Goal: Obtain resource: Download file/media

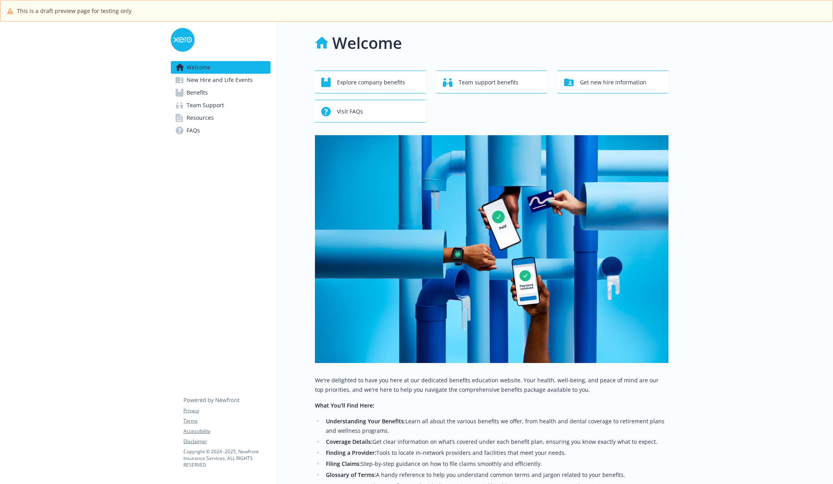
click at [237, 80] on span "New Hire and Life Events" at bounding box center [220, 80] width 66 height 13
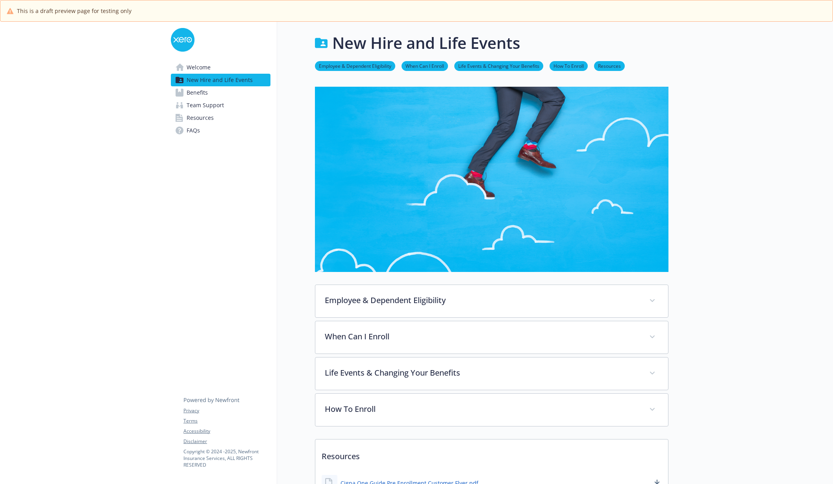
click at [232, 87] on link "Benefits" at bounding box center [221, 92] width 100 height 13
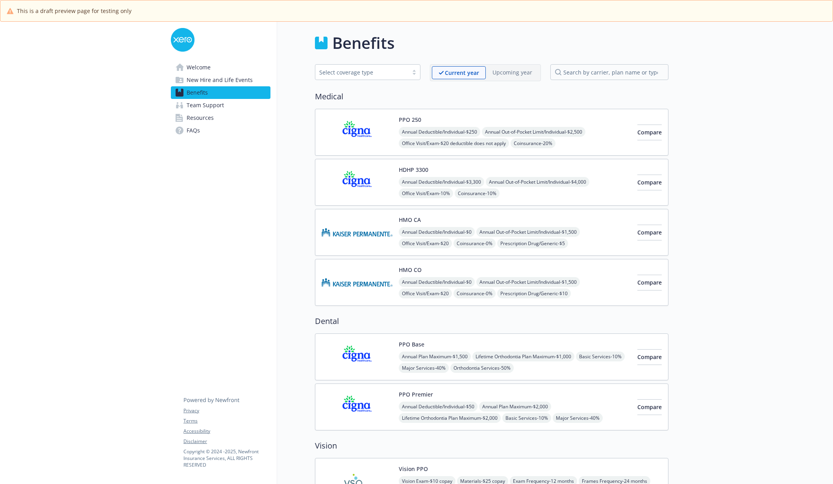
click at [224, 65] on link "Welcome" at bounding box center [221, 67] width 100 height 13
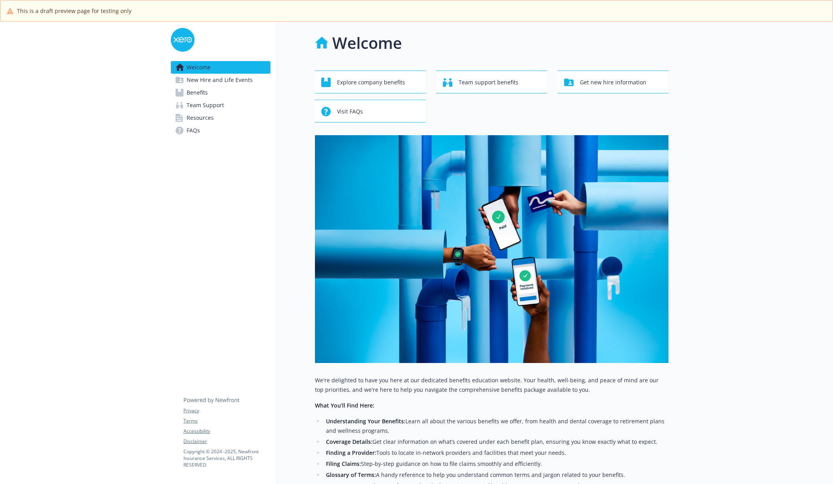
click at [185, 44] on img at bounding box center [183, 40] width 24 height 24
click at [217, 116] on link "Resources" at bounding box center [221, 117] width 100 height 13
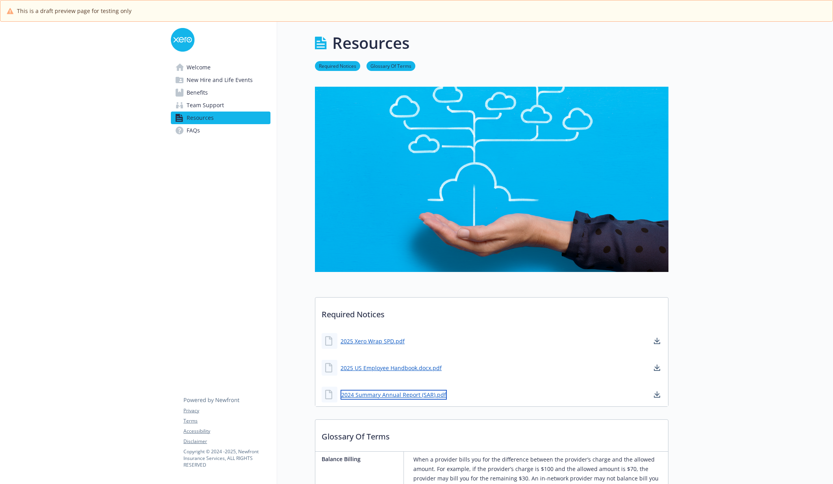
click at [417, 397] on link "2024 Summary Annual Report (SAR).pdf" at bounding box center [394, 394] width 106 height 10
click at [200, 99] on span "Team Support" at bounding box center [205, 105] width 37 height 13
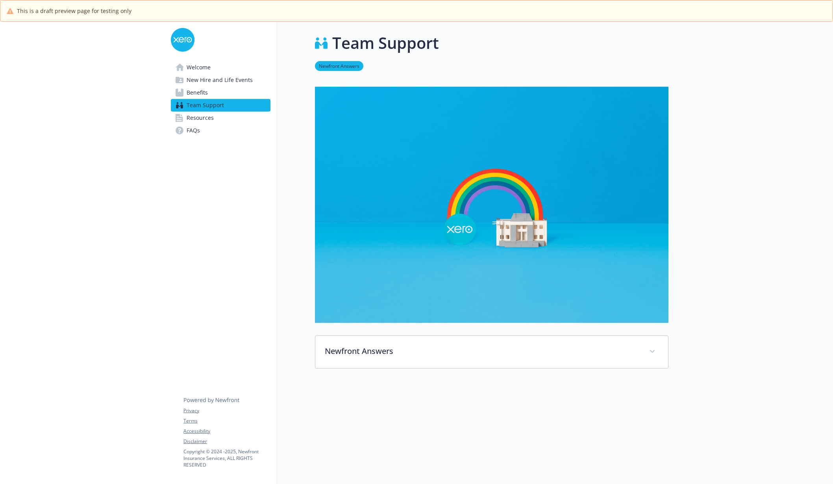
click at [208, 93] on span "Benefits" at bounding box center [197, 92] width 21 height 13
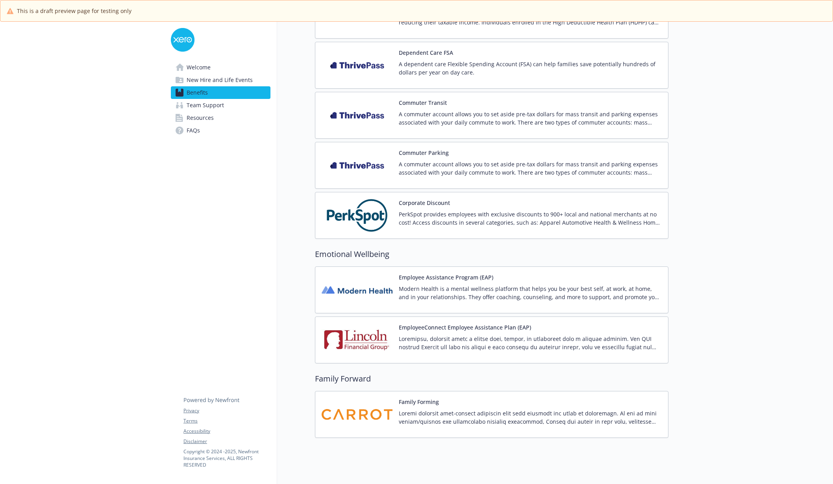
scroll to position [900, 0]
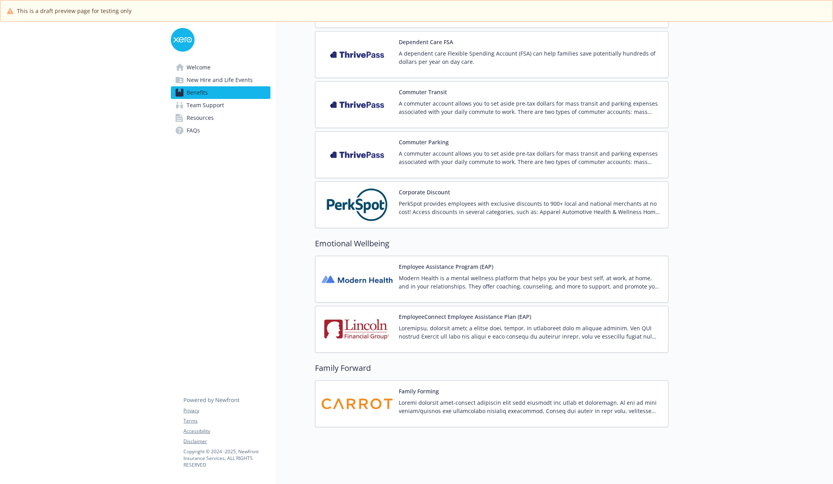
click at [222, 80] on span "New Hire and Life Events" at bounding box center [220, 80] width 66 height 13
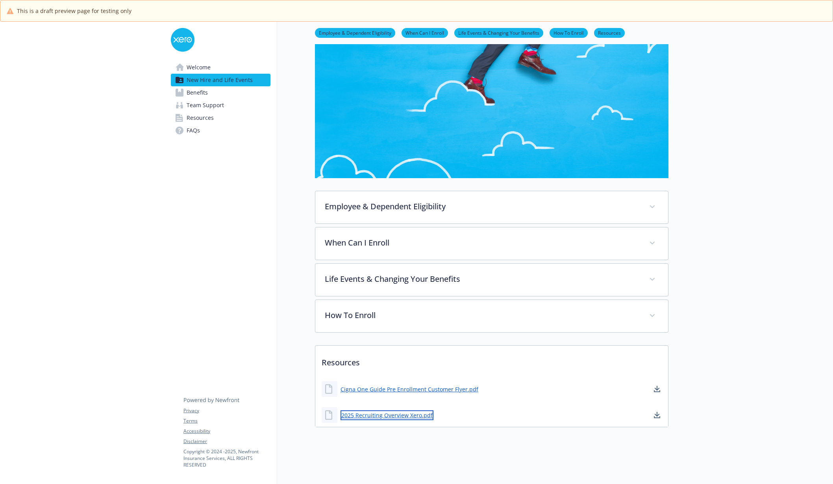
click at [413, 418] on link "2025 Recruiting Overview Xero.pdf" at bounding box center [387, 415] width 93 height 10
click at [183, 67] on icon at bounding box center [180, 66] width 9 height 7
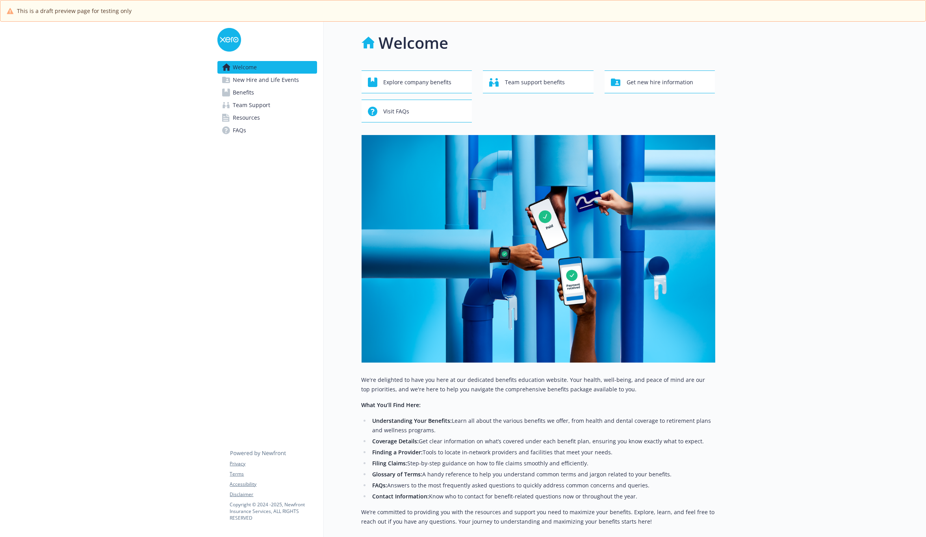
click at [225, 329] on div "Welcome New Hire and Life Events Benefits Team Support Resources FAQs Privacy T…" at bounding box center [267, 311] width 113 height 578
